Goal: Information Seeking & Learning: Learn about a topic

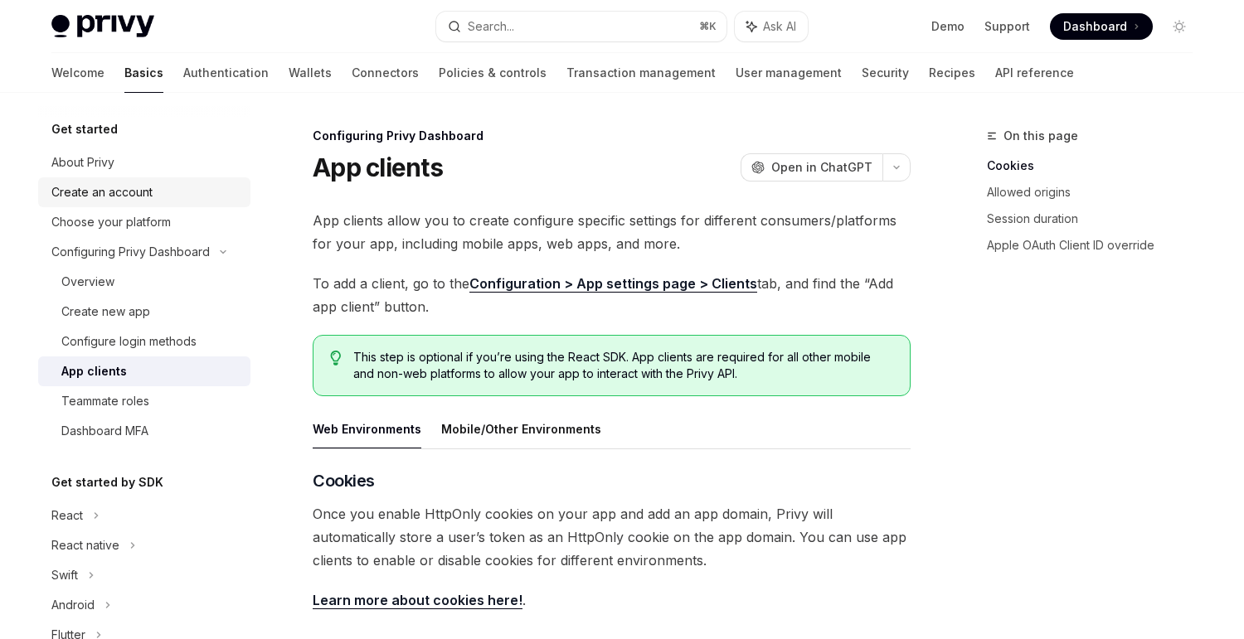
click at [155, 190] on div "Create an account" at bounding box center [145, 192] width 189 height 20
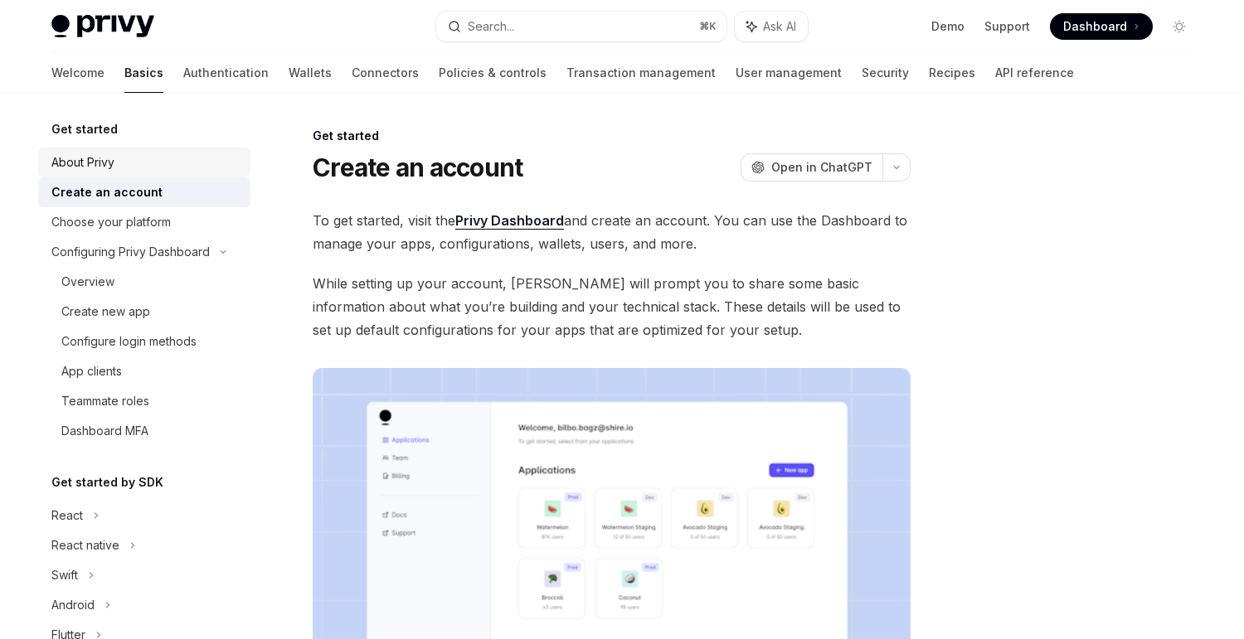
click at [115, 168] on div "About Privy" at bounding box center [145, 163] width 189 height 20
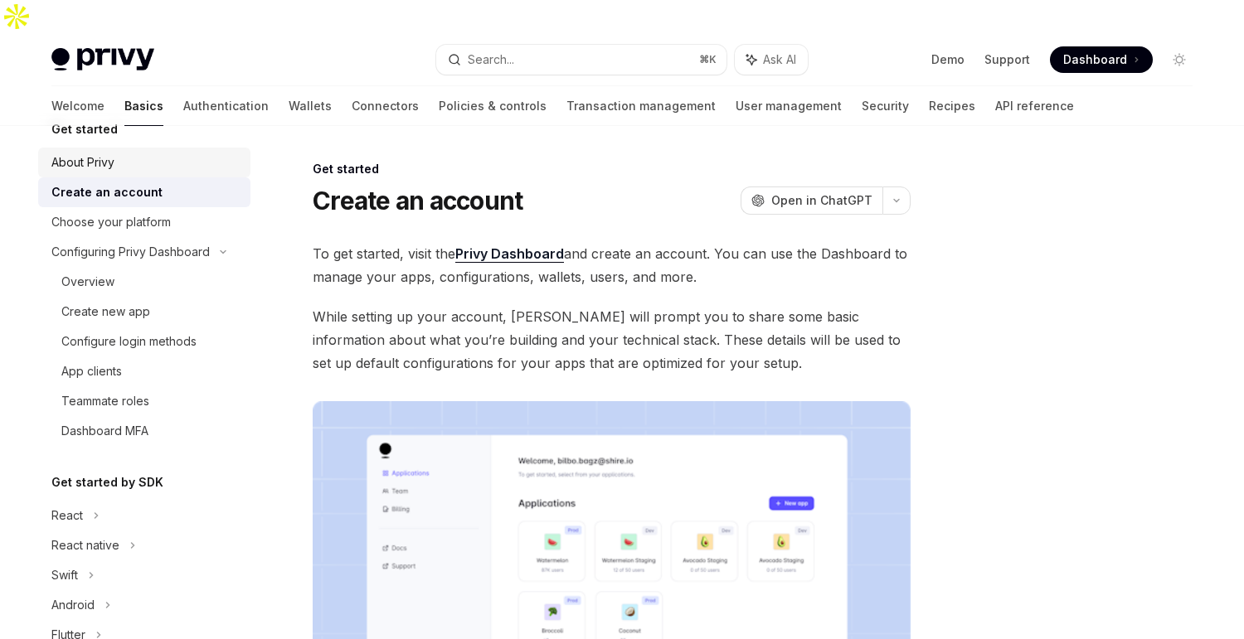
type textarea "*"
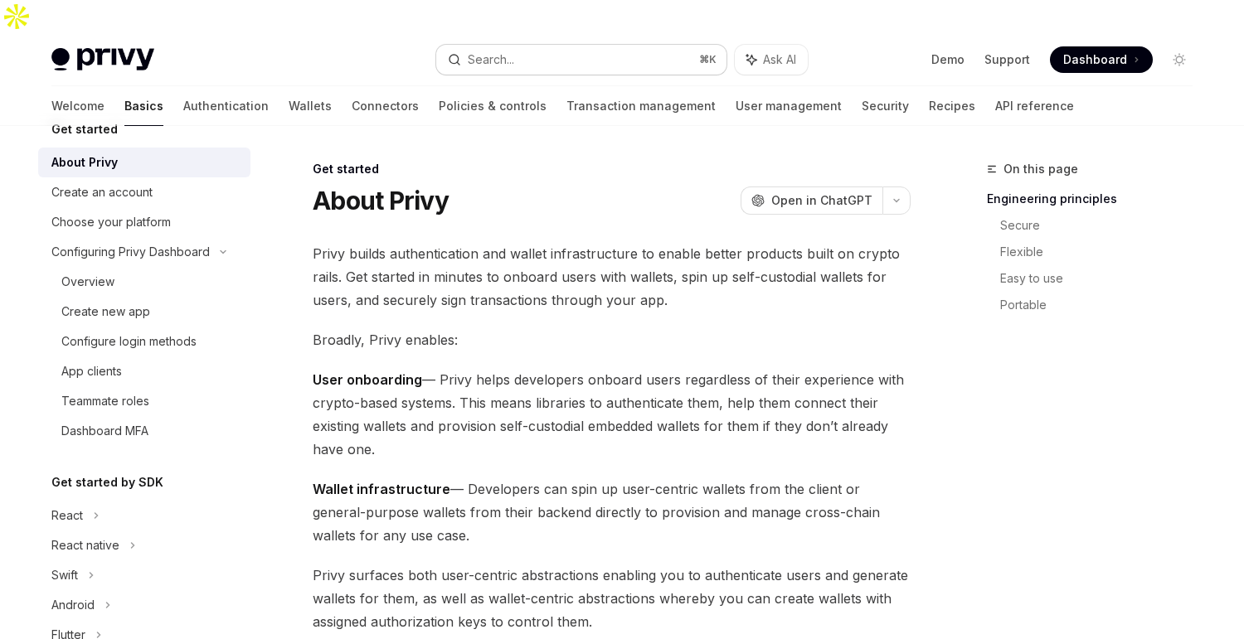
click at [478, 45] on button "Search... ⌘ K" at bounding box center [581, 60] width 290 height 30
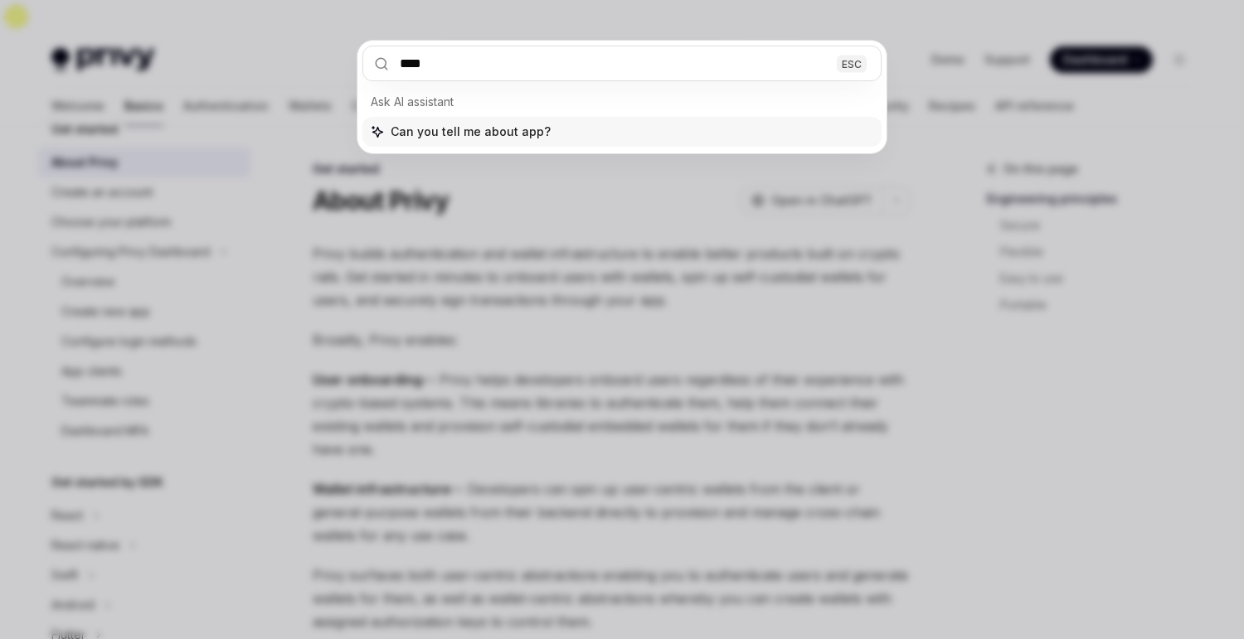
type input "*****"
type textarea "*"
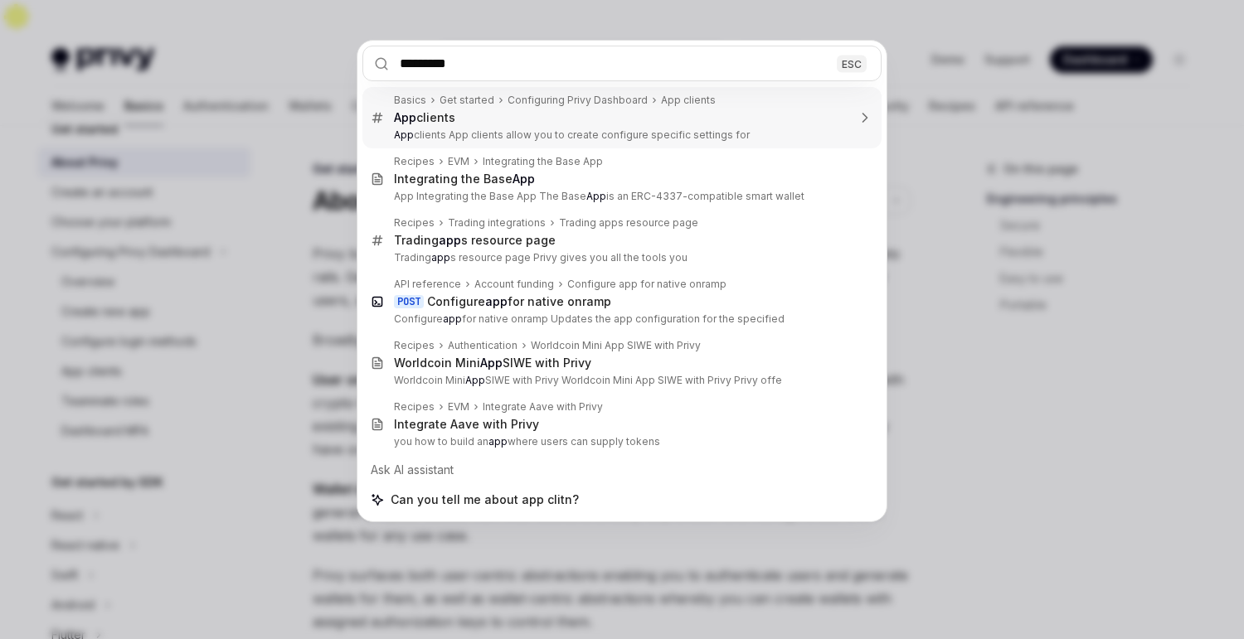
type input "**********"
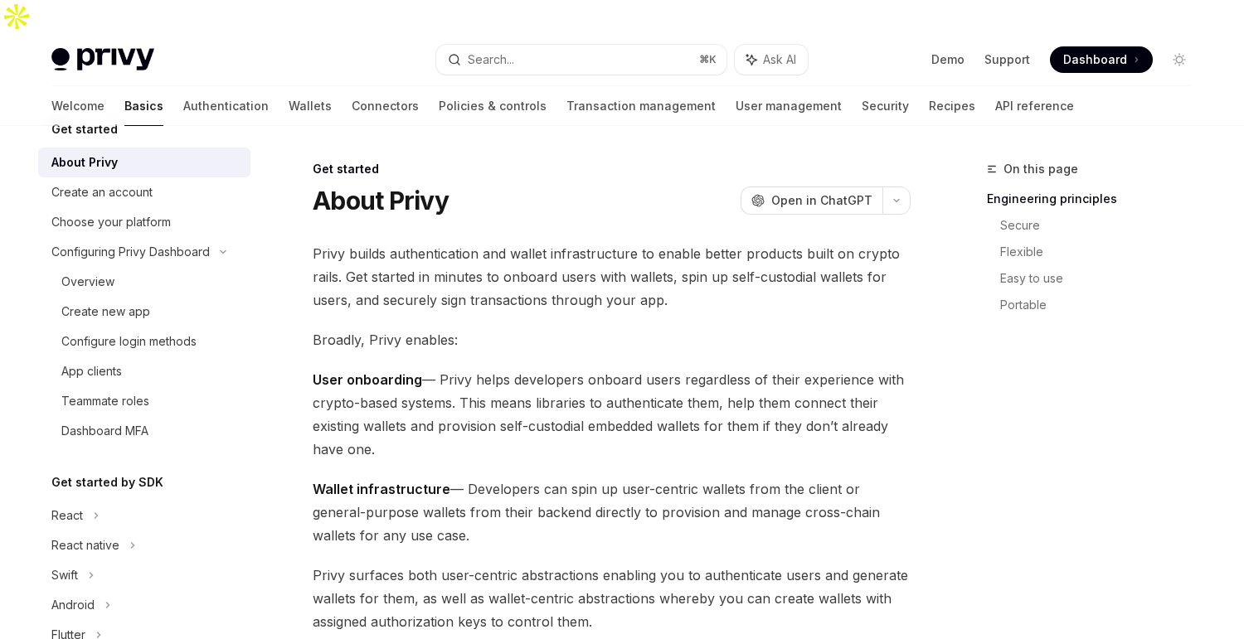
type textarea "*"
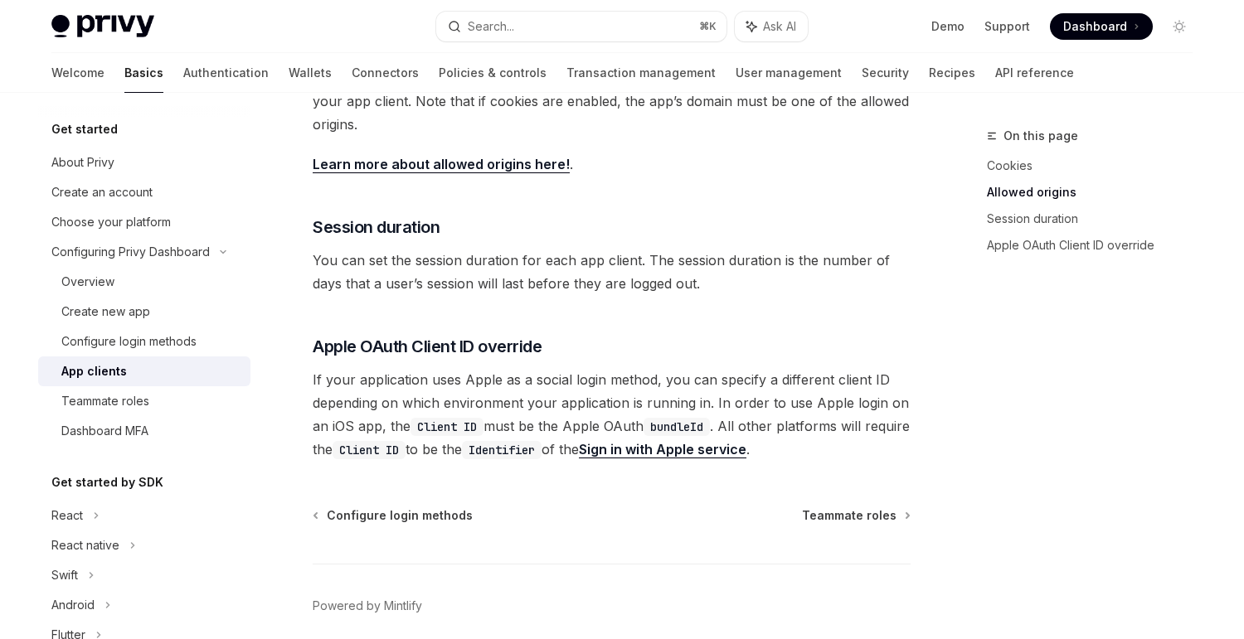
scroll to position [687, 0]
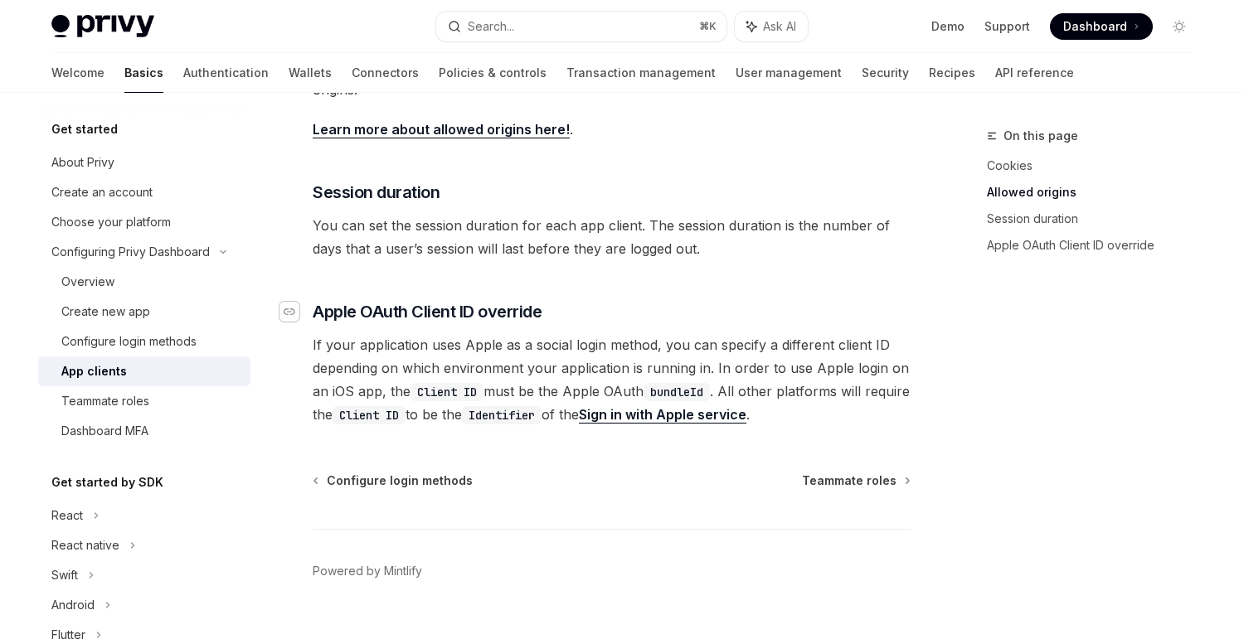
click at [298, 302] on div "Navigate to header" at bounding box center [289, 312] width 20 height 20
click at [670, 406] on link "Sign in with Apple service" at bounding box center [663, 414] width 168 height 17
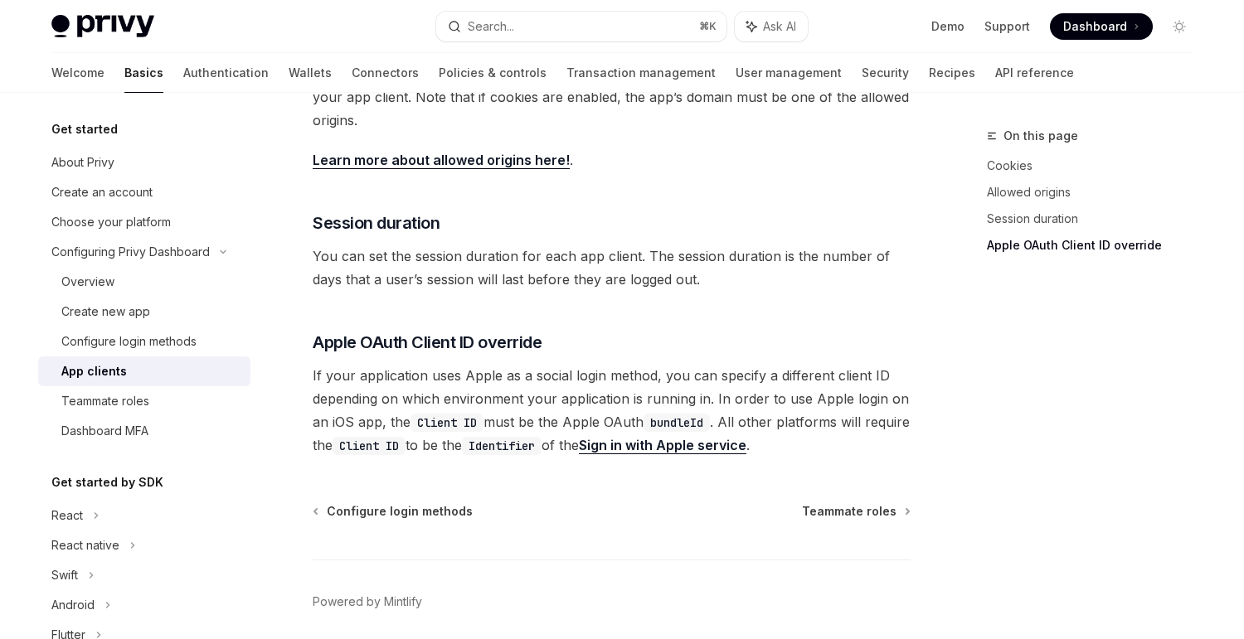
scroll to position [644, 0]
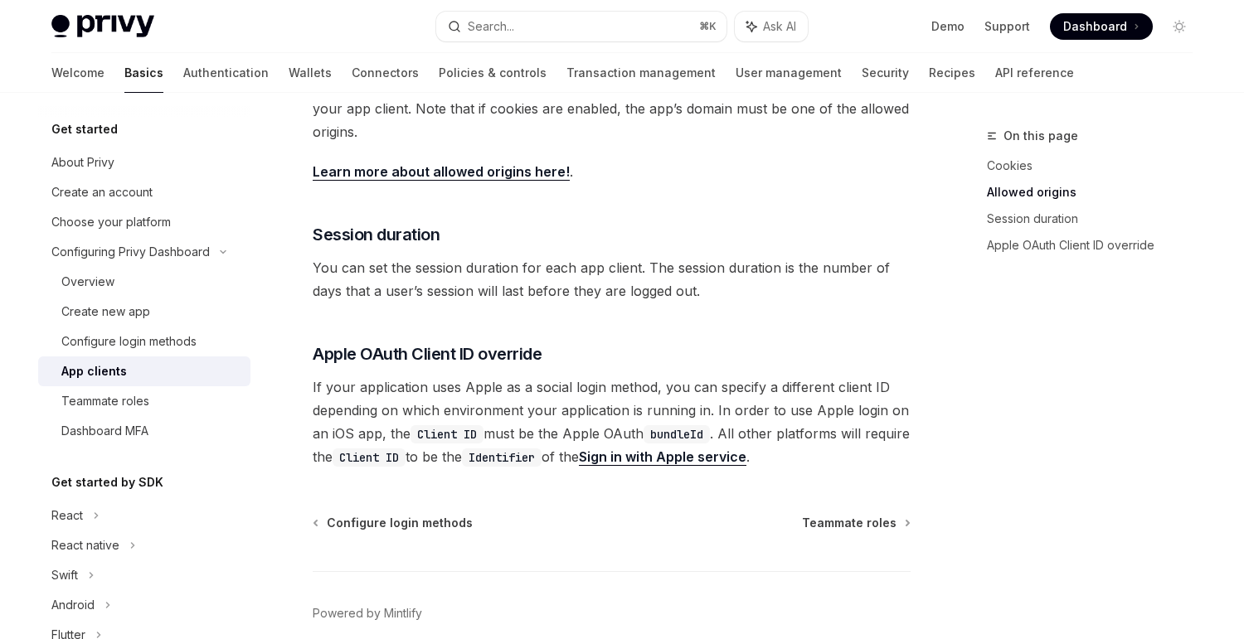
click at [741, 449] on link "Sign in with Apple service" at bounding box center [663, 457] width 168 height 17
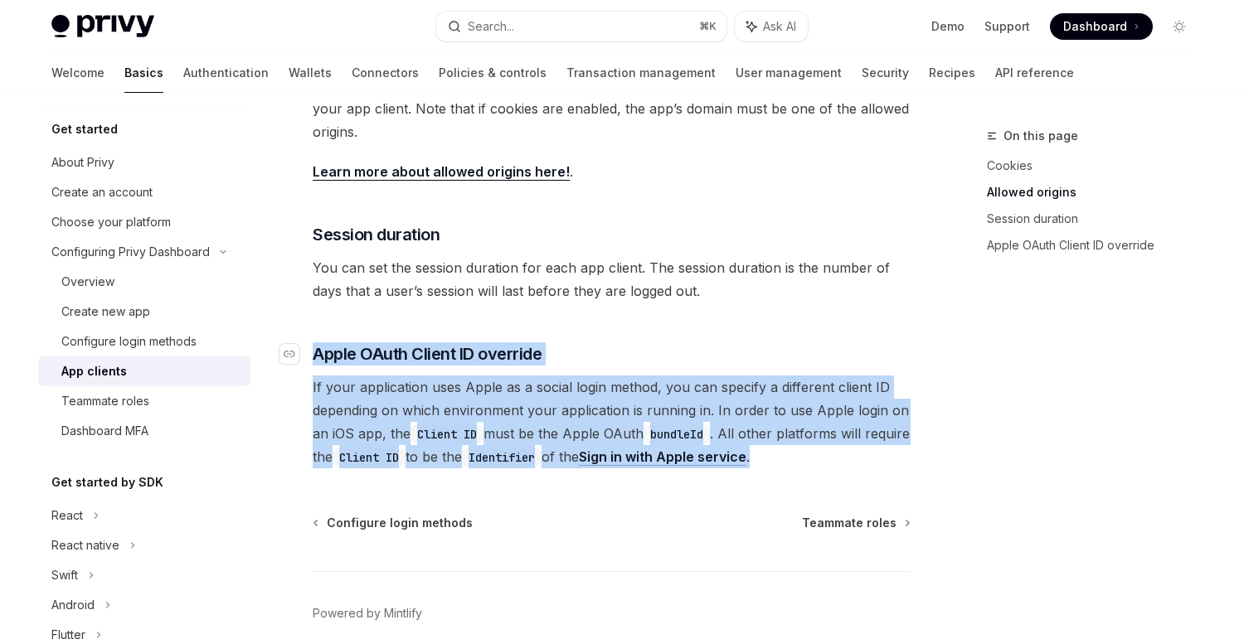
drag, startPoint x: 847, startPoint y: 426, endPoint x: 304, endPoint y: 309, distance: 554.8
click at [313, 309] on div "​ Cookies Once you enable HttpOnly cookies on your app and add an app domain, P…" at bounding box center [612, 163] width 598 height 610
copy div "​ Apple OAuth Client ID override If your application uses Apple as a social log…"
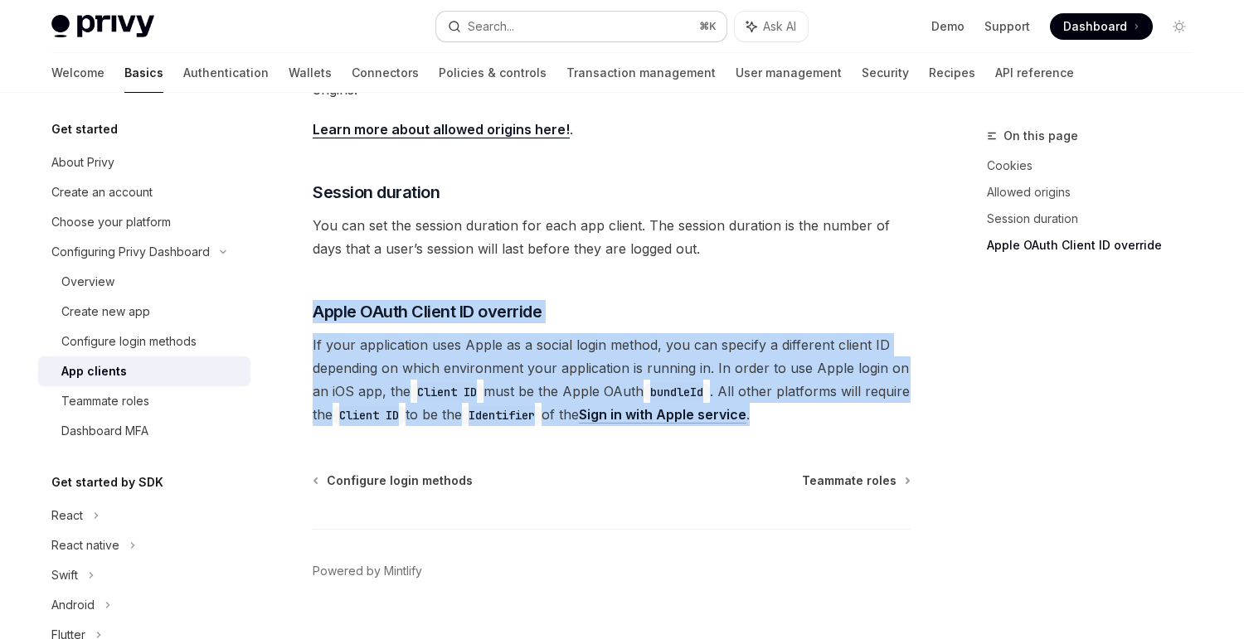
click at [595, 28] on button "Search... ⌘ K" at bounding box center [581, 27] width 290 height 30
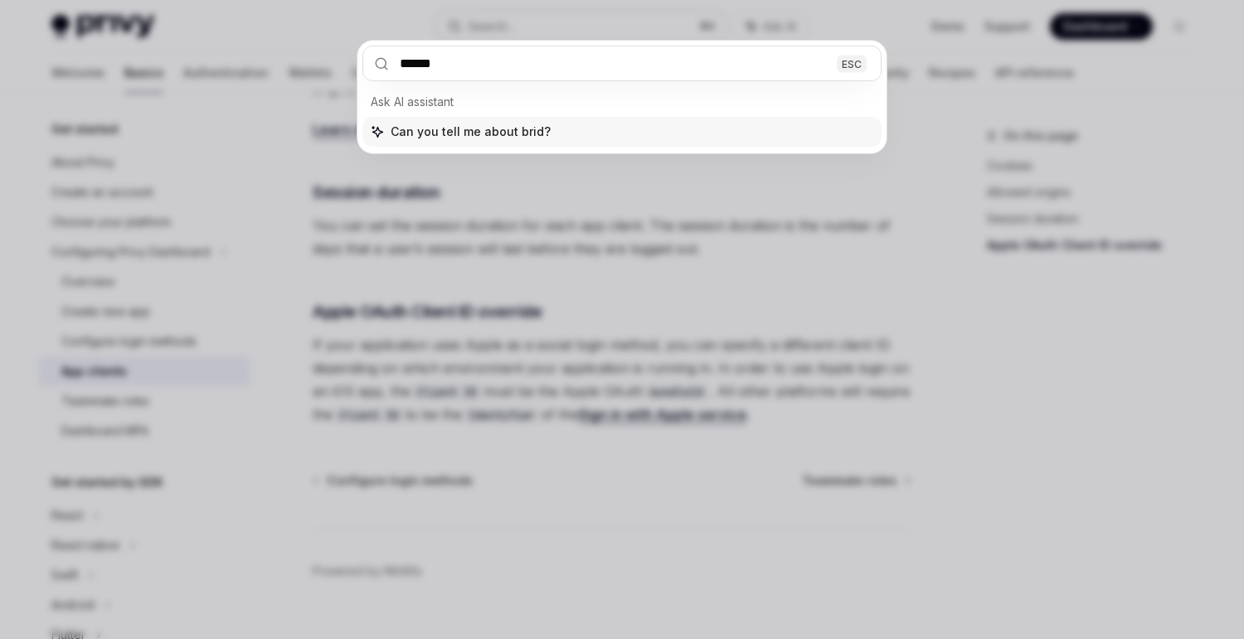
type input "*******"
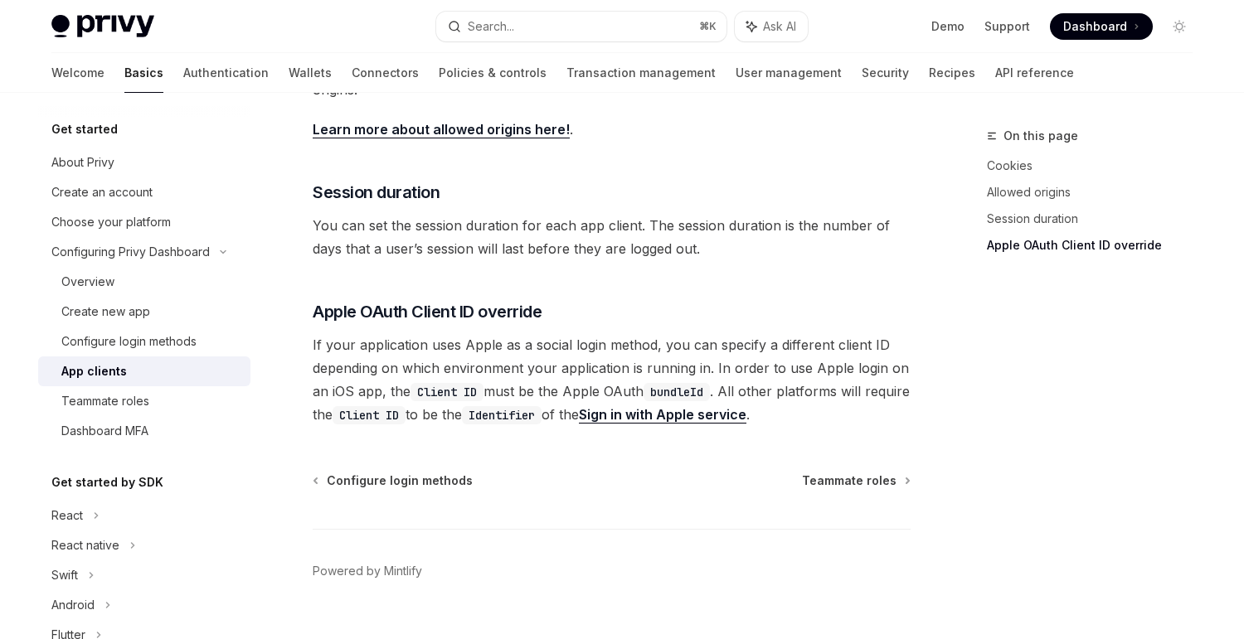
type textarea "*"
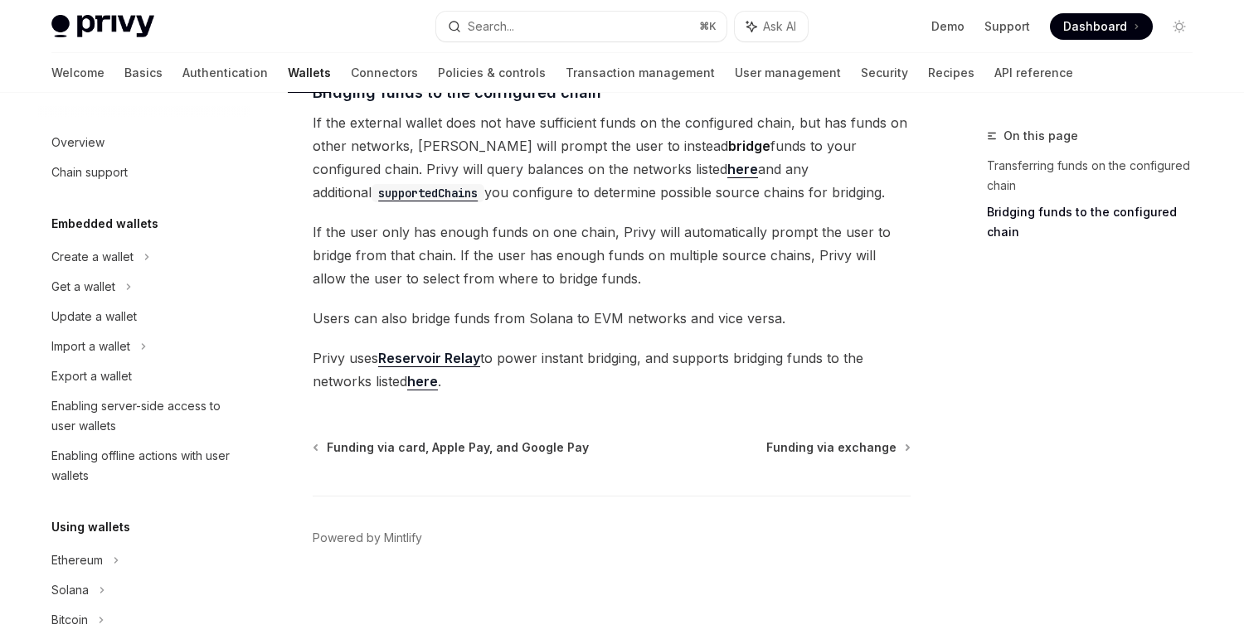
scroll to position [567, 0]
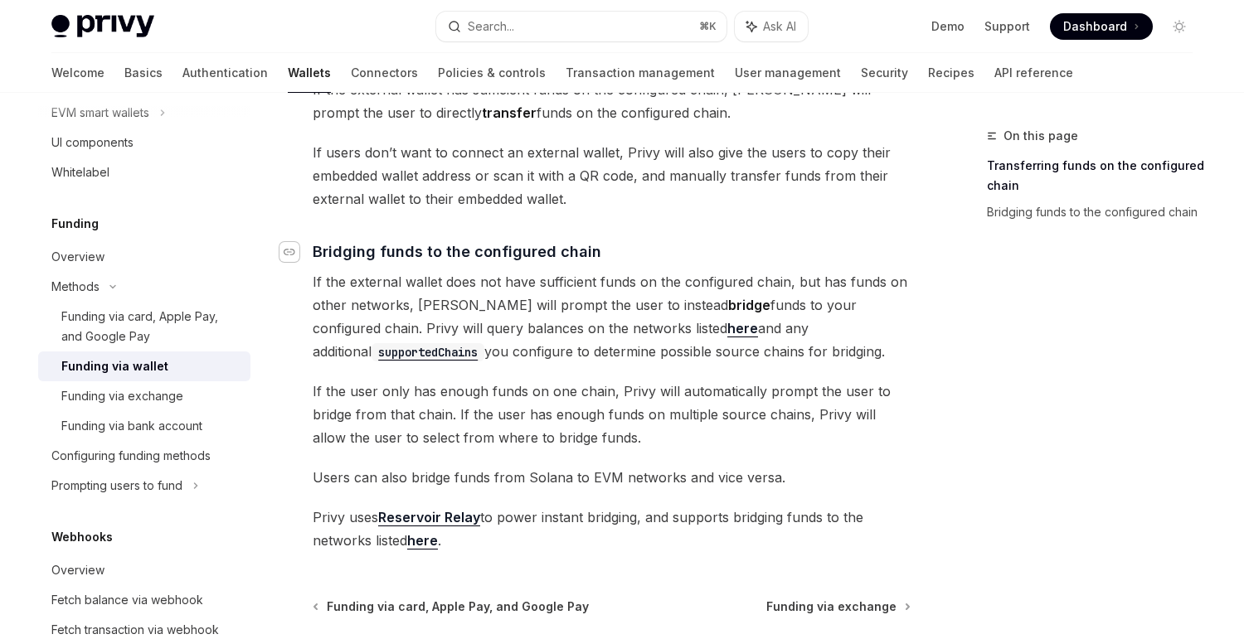
click at [288, 247] on icon "Navigate to header" at bounding box center [290, 252] width 12 height 10
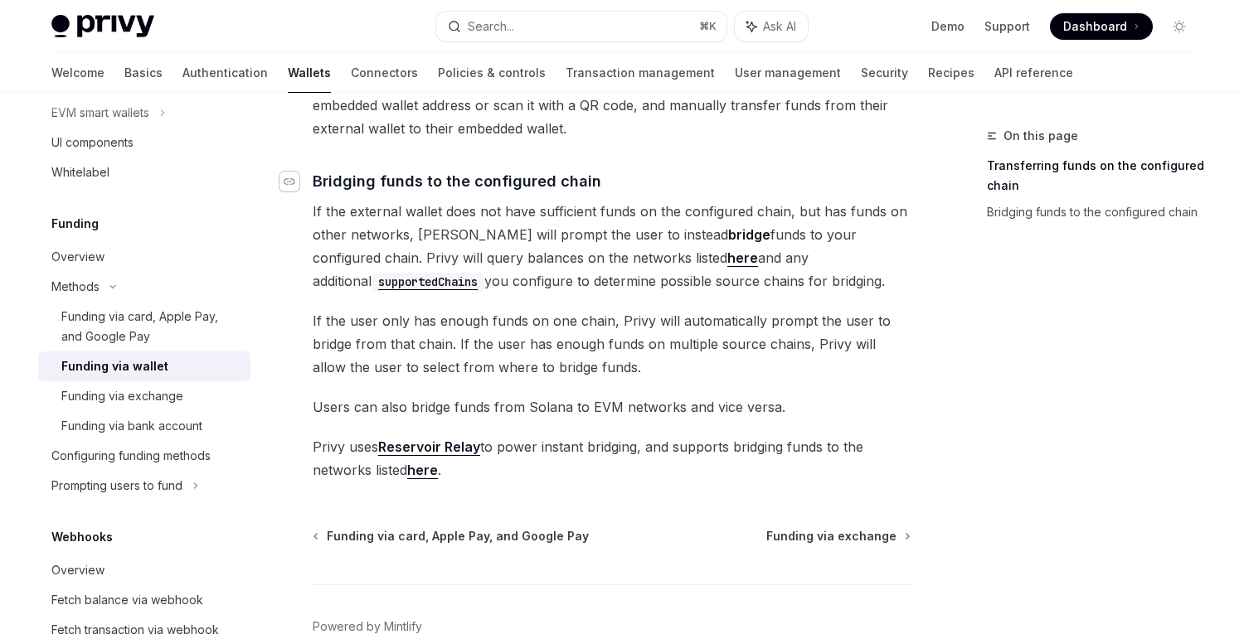
scroll to position [516, 0]
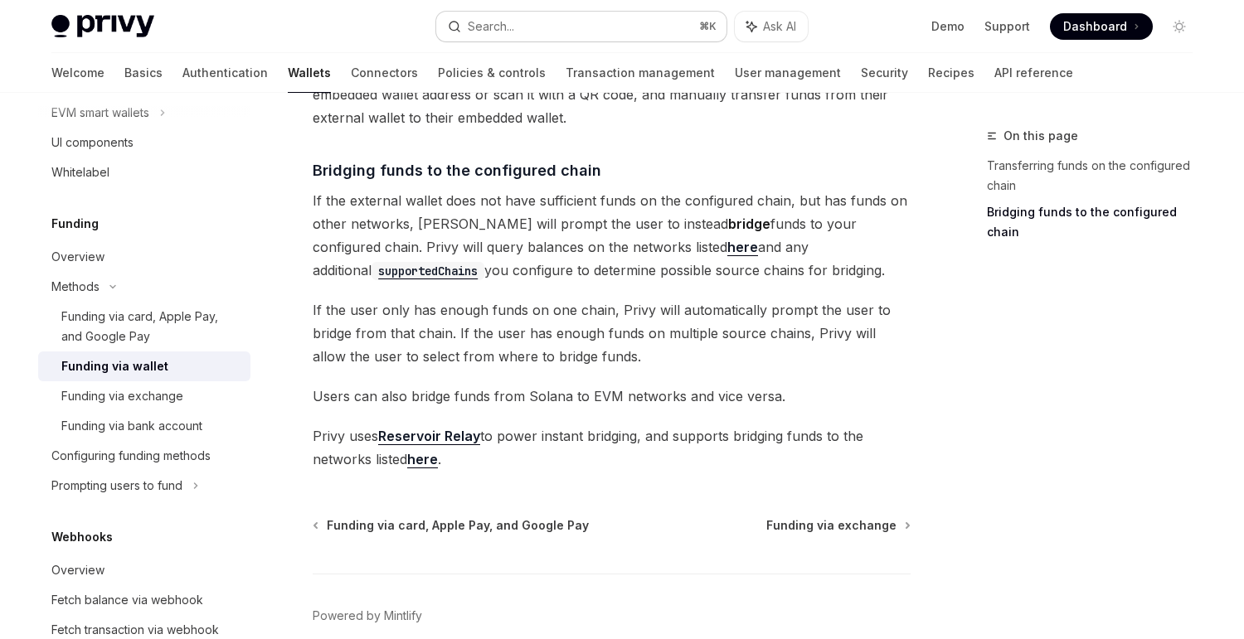
click at [489, 22] on div "Search..." at bounding box center [491, 27] width 46 height 20
click at [483, 21] on div "Search..." at bounding box center [491, 27] width 46 height 20
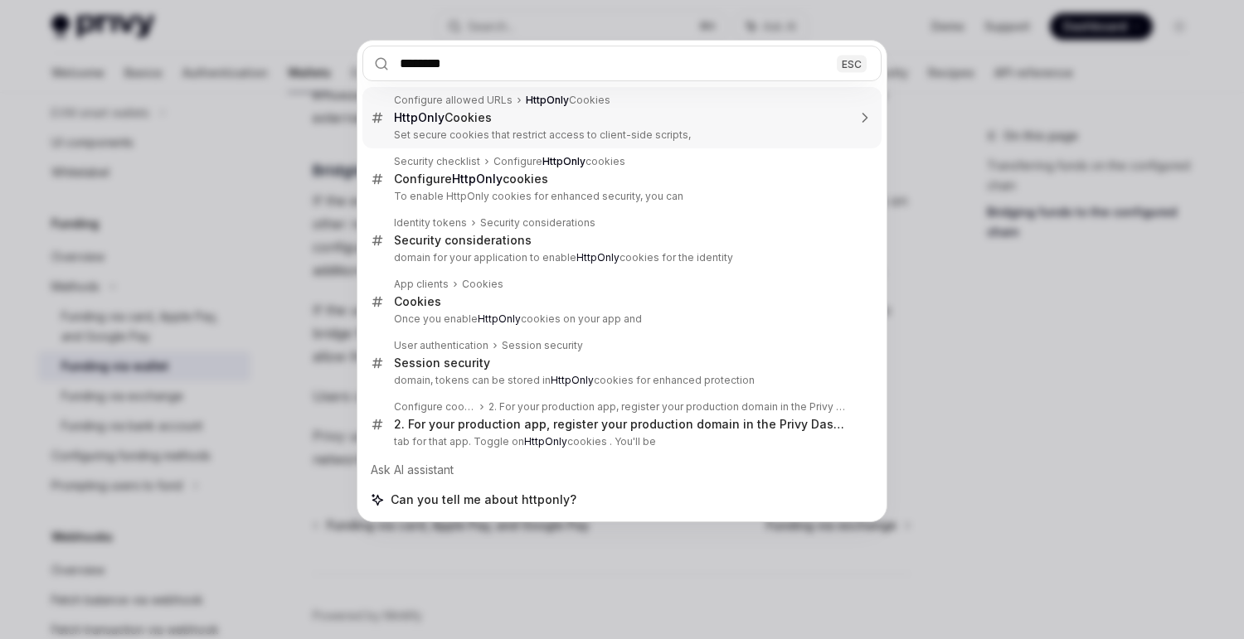
type input "********"
click at [492, 85] on div "******** ESC" at bounding box center [621, 64] width 529 height 46
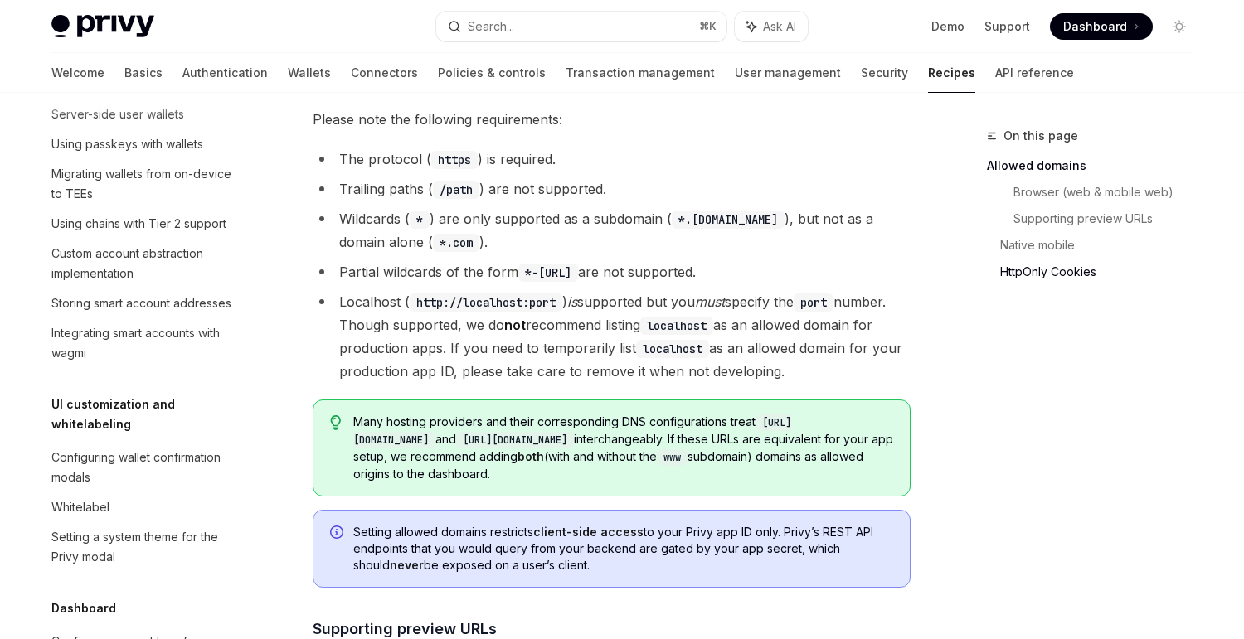
scroll to position [853, 0]
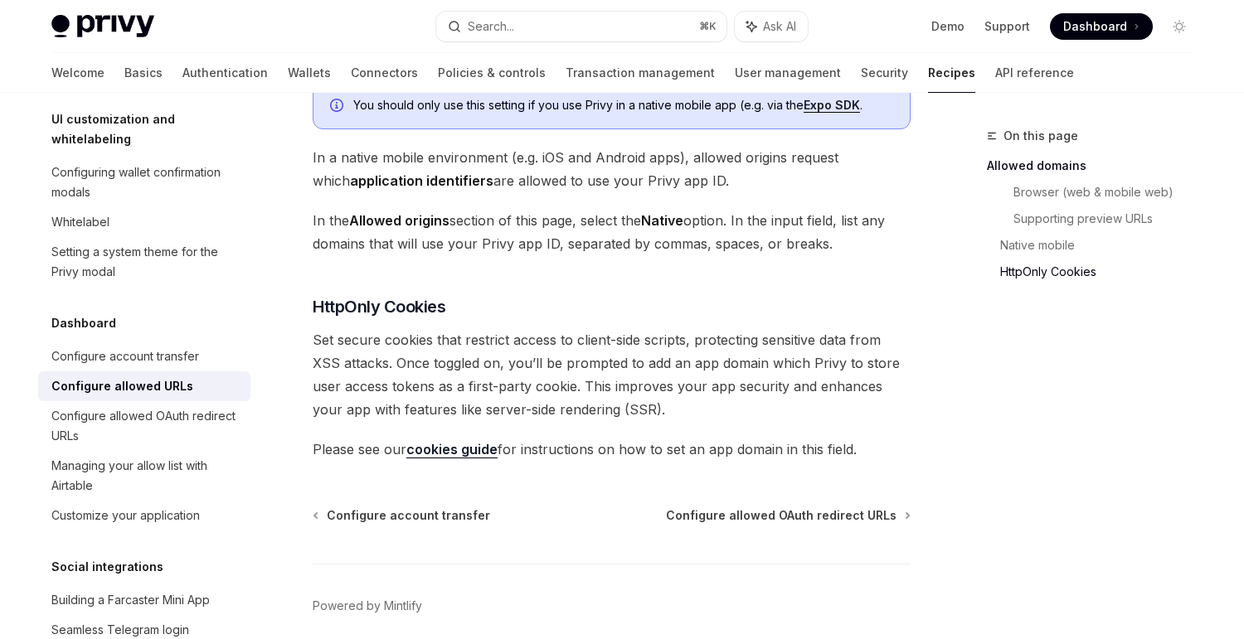
click at [445, 441] on link "cookies guide" at bounding box center [451, 449] width 91 height 17
type textarea "*"
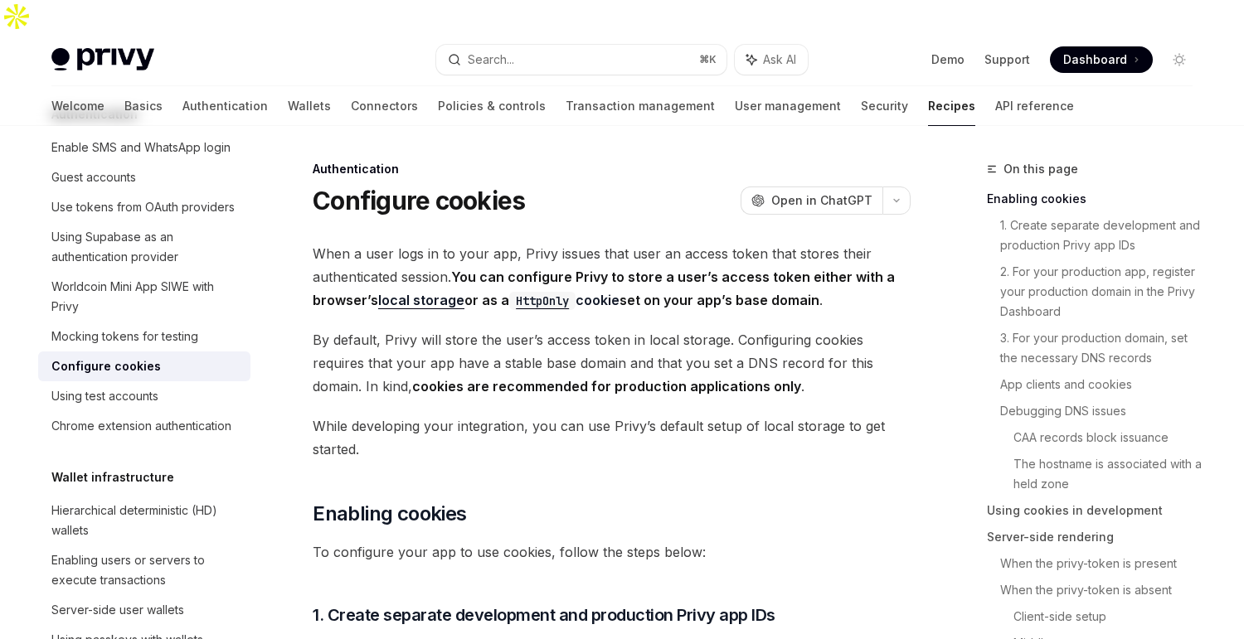
click at [317, 161] on div "Authentication" at bounding box center [612, 169] width 598 height 17
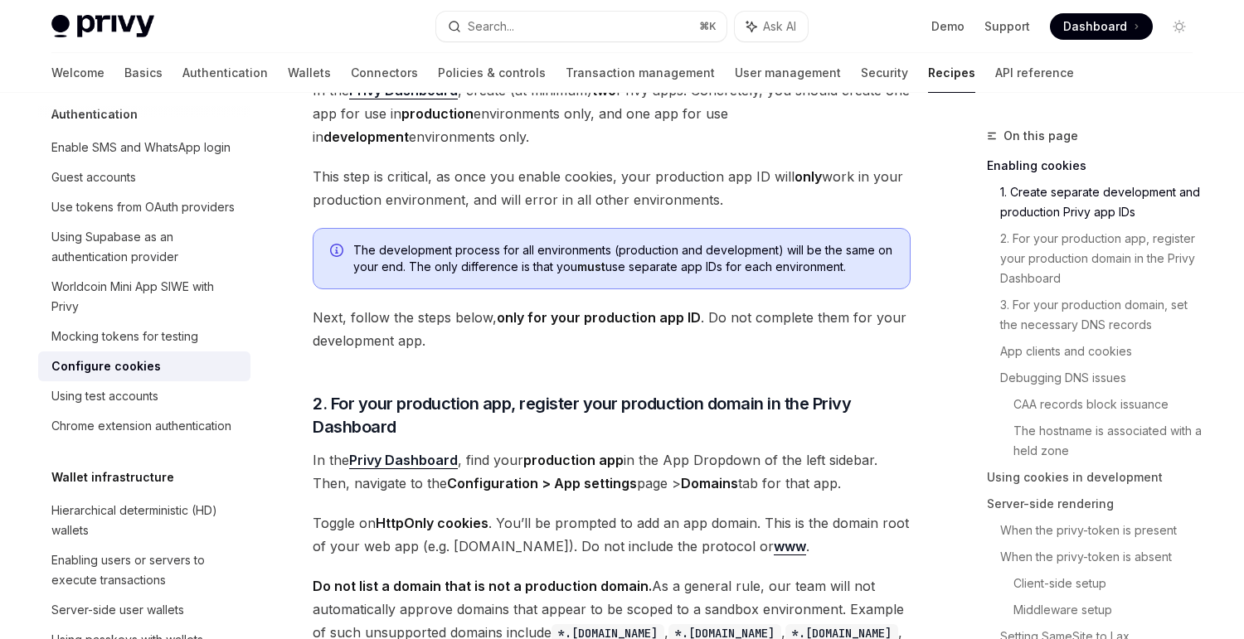
scroll to position [629, 0]
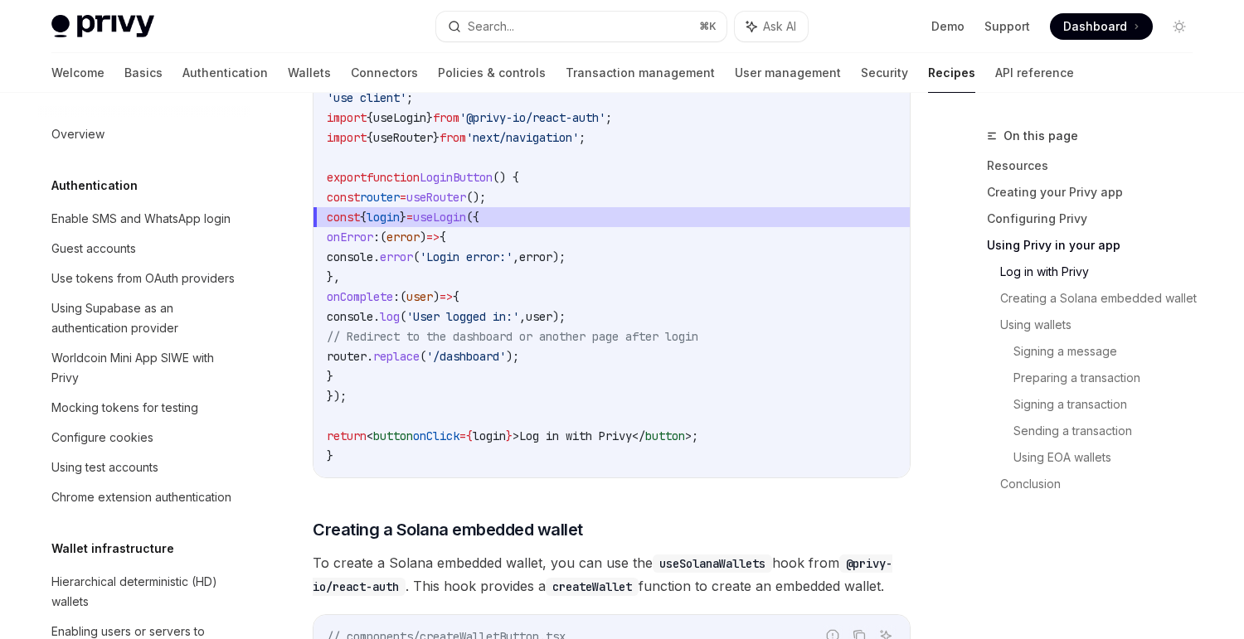
scroll to position [2410, 0]
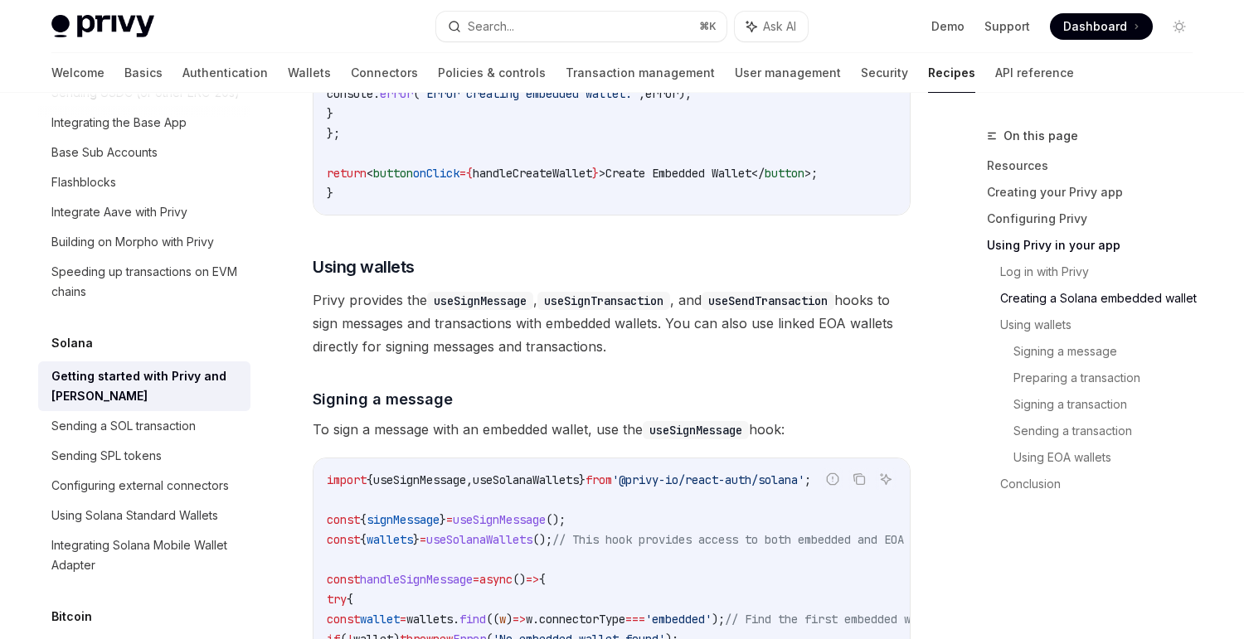
type textarea "*"
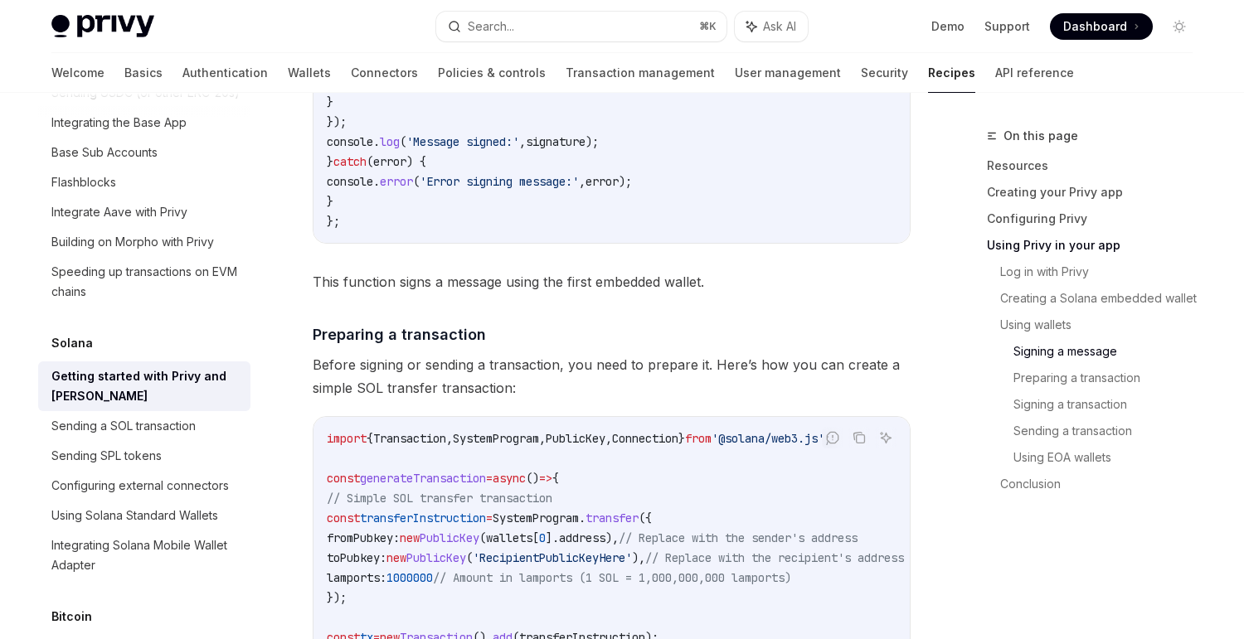
scroll to position [3456, 0]
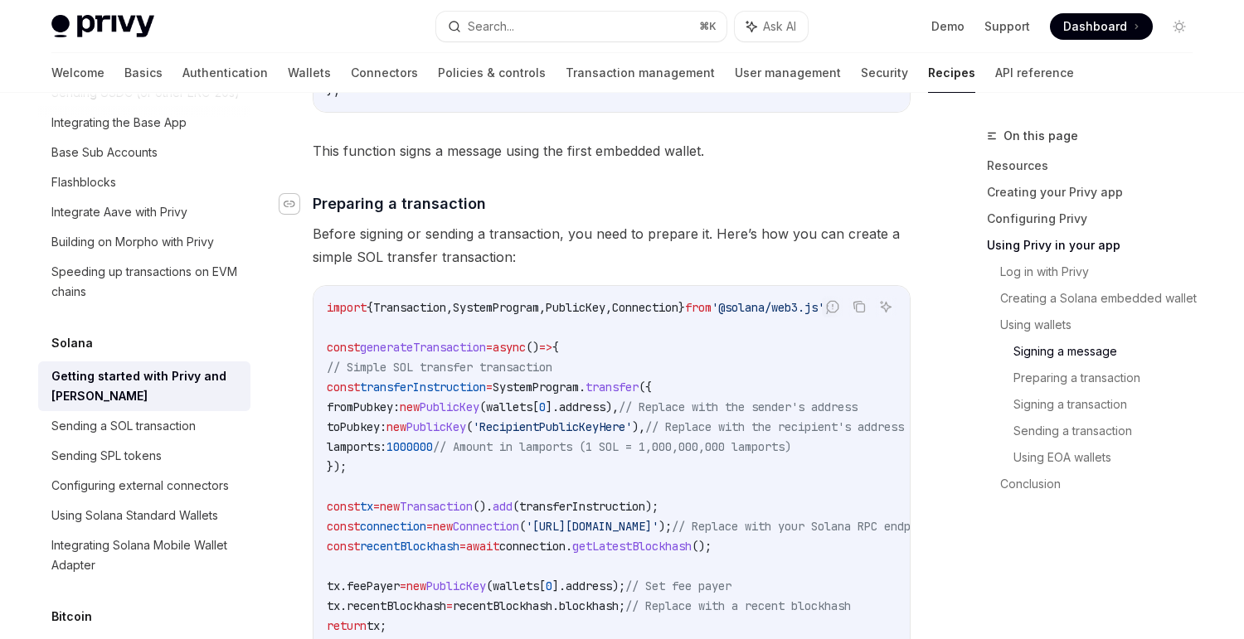
click at [293, 201] on icon "Navigate to header" at bounding box center [290, 204] width 12 height 7
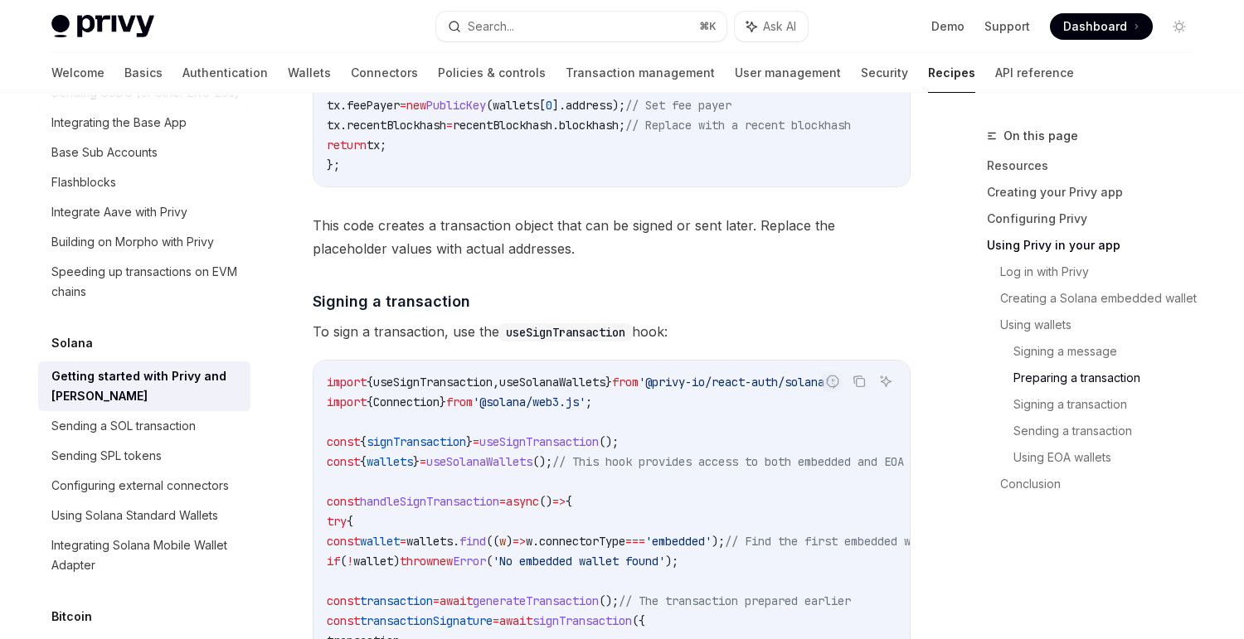
scroll to position [3977, 0]
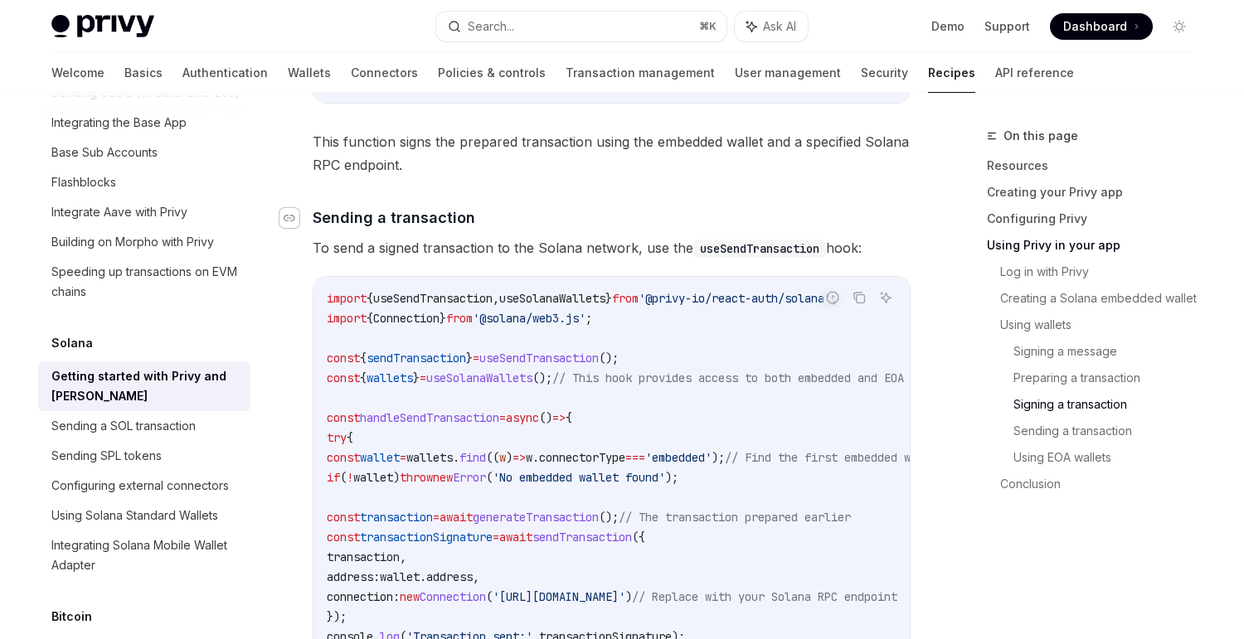
click at [286, 223] on div "Navigate to header" at bounding box center [289, 218] width 20 height 20
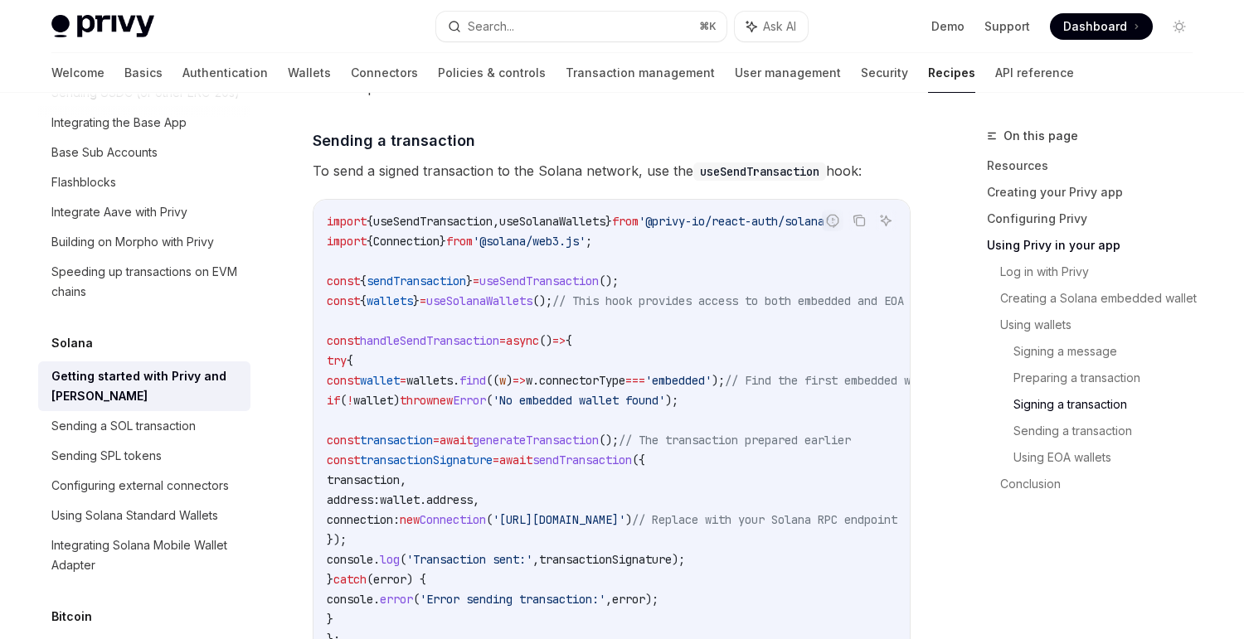
scroll to position [4737, 0]
